Goal: Book appointment/travel/reservation

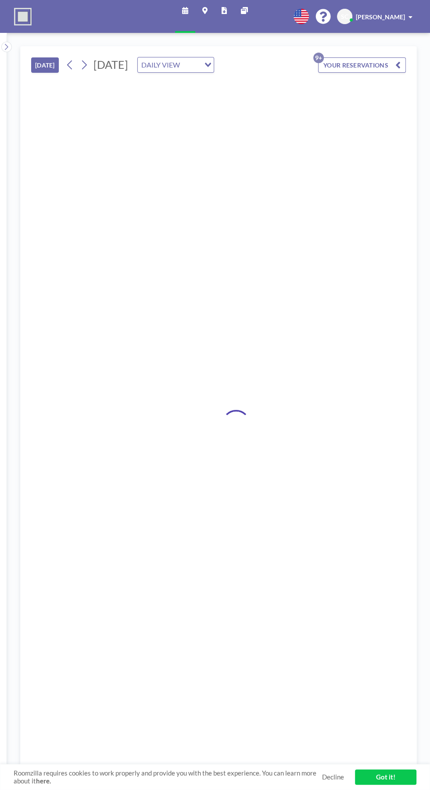
click at [386, 778] on link "Got it!" at bounding box center [385, 776] width 61 height 15
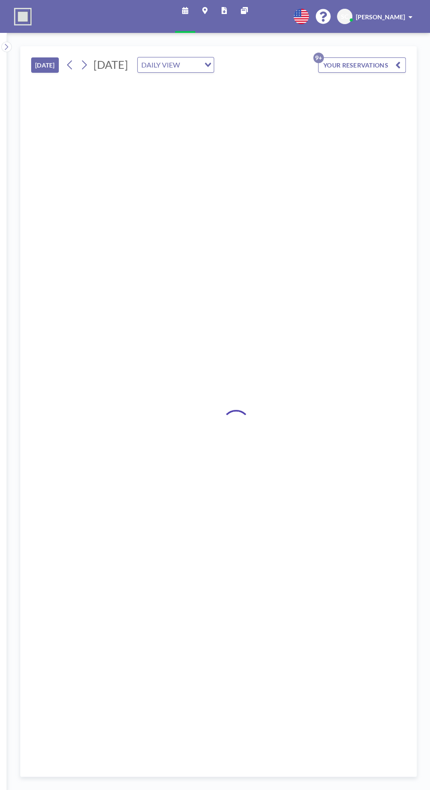
click at [199, 71] on input "Search for option" at bounding box center [190, 64] width 17 height 11
click at [292, 102] on li "WEEKLY VIEW" at bounding box center [275, 99] width 75 height 13
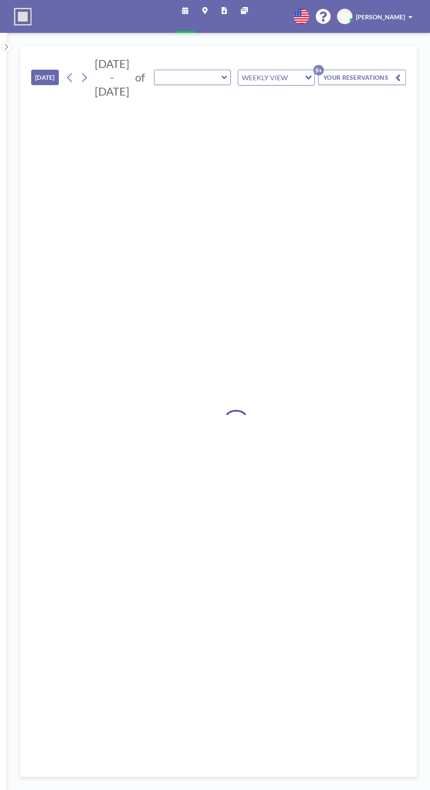
type input "PAPR Slot 01"
click at [294, 81] on input "Search for option" at bounding box center [294, 77] width 9 height 11
click at [292, 91] on li "DAILY VIEW" at bounding box center [275, 92] width 75 height 13
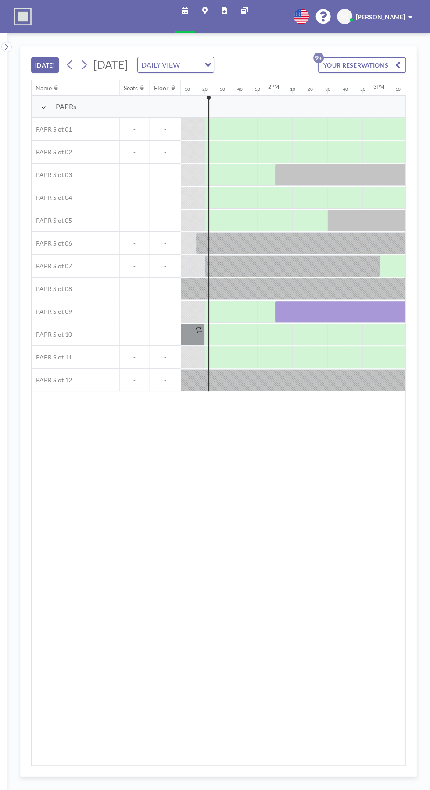
scroll to position [0, 1385]
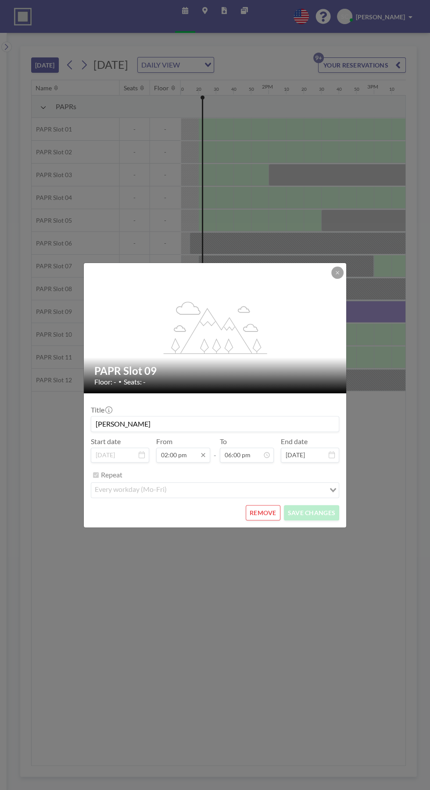
click at [180, 453] on input "02:00 pm" at bounding box center [183, 455] width 54 height 15
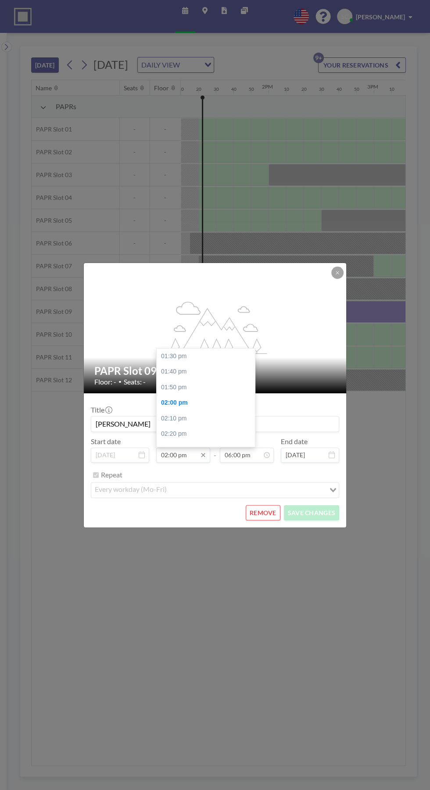
scroll to position [47, 0]
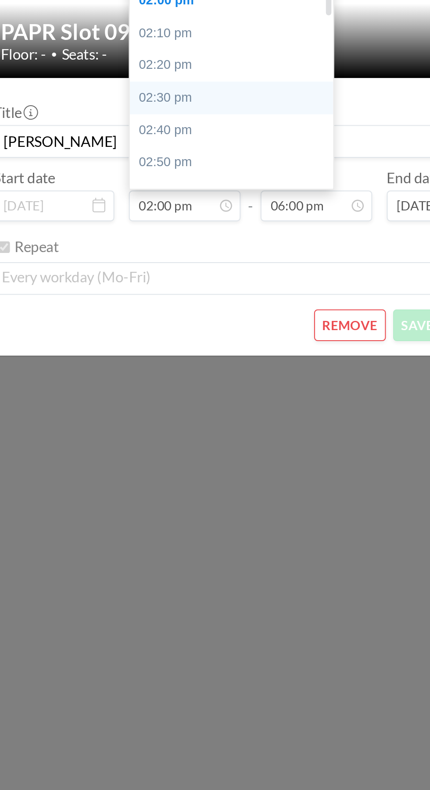
click at [203, 400] on div "02:30 pm" at bounding box center [206, 403] width 98 height 16
type input "02:30 pm"
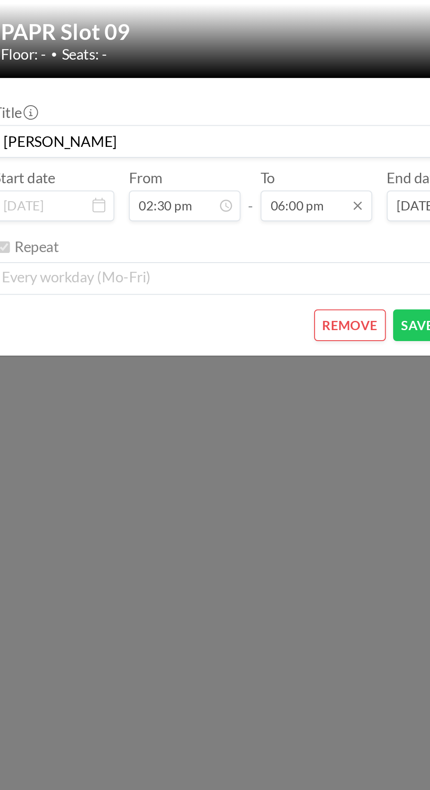
click at [244, 455] on input "06:00 pm" at bounding box center [247, 455] width 54 height 15
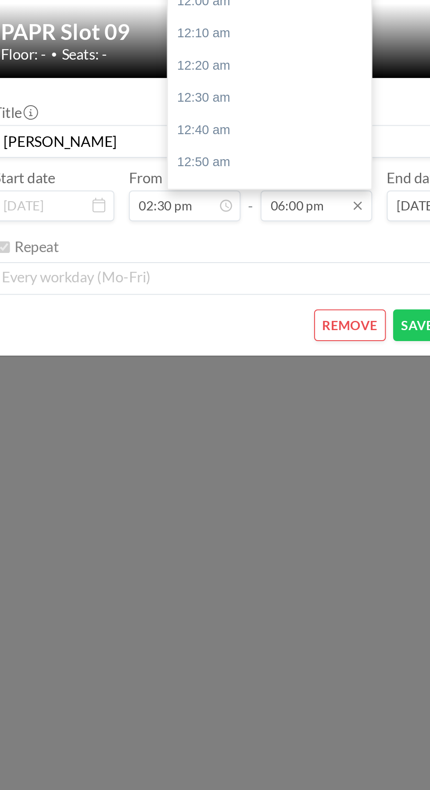
scroll to position [1685, 0]
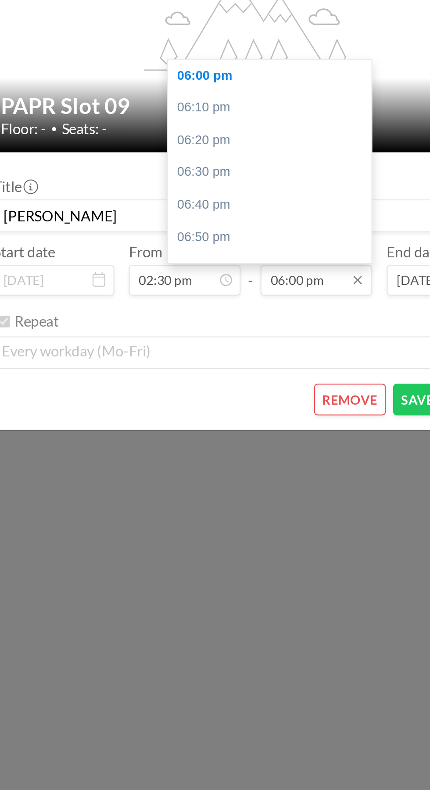
click at [231, 456] on input "06:00 pm" at bounding box center [247, 455] width 54 height 15
click at [236, 458] on input "05:00 pm" at bounding box center [247, 455] width 54 height 15
type input "05:30 pm"
click at [266, 472] on div "Repeat" at bounding box center [220, 475] width 238 height 14
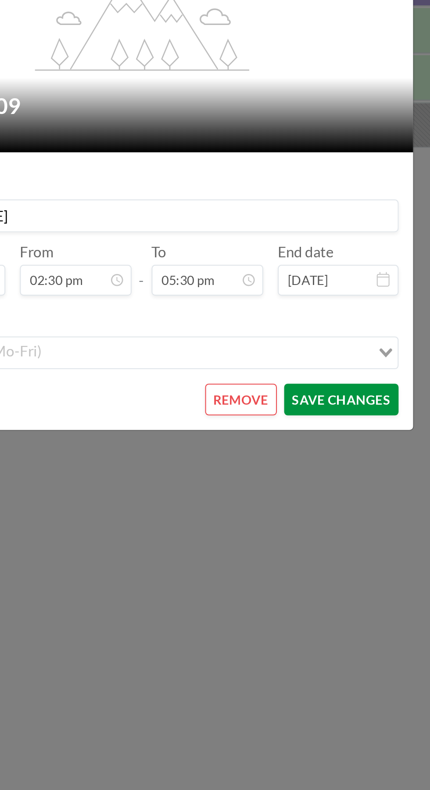
click at [310, 514] on button "SAVE CHANGES" at bounding box center [311, 512] width 55 height 15
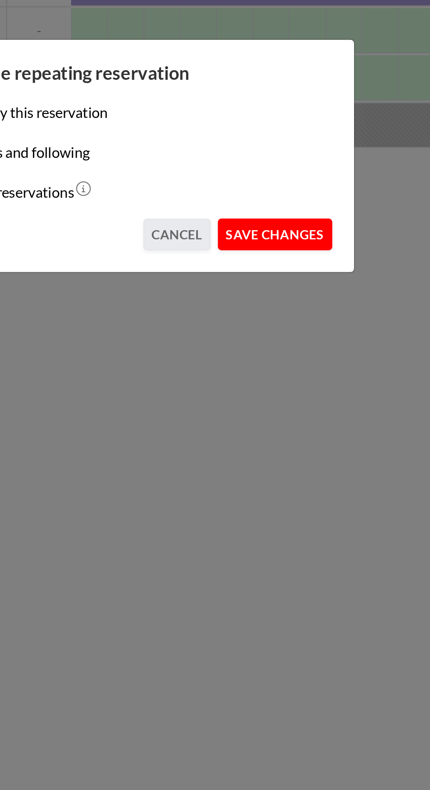
click at [289, 431] on button "SAVE CHANGES" at bounding box center [279, 432] width 55 height 15
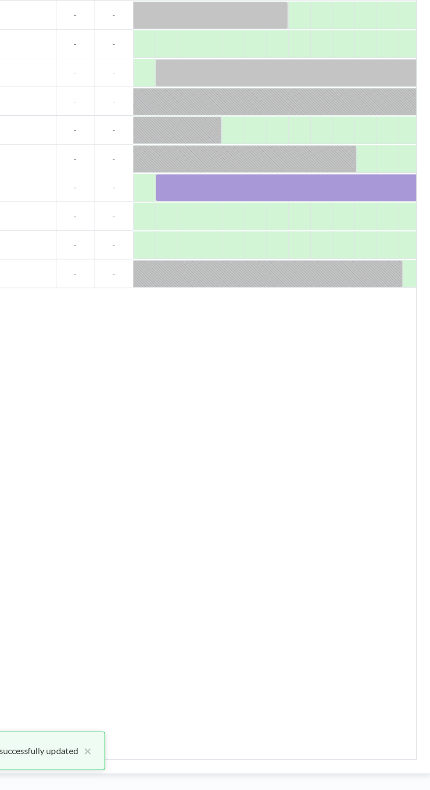
scroll to position [0, 1508]
